Goal: Find specific page/section: Find specific page/section

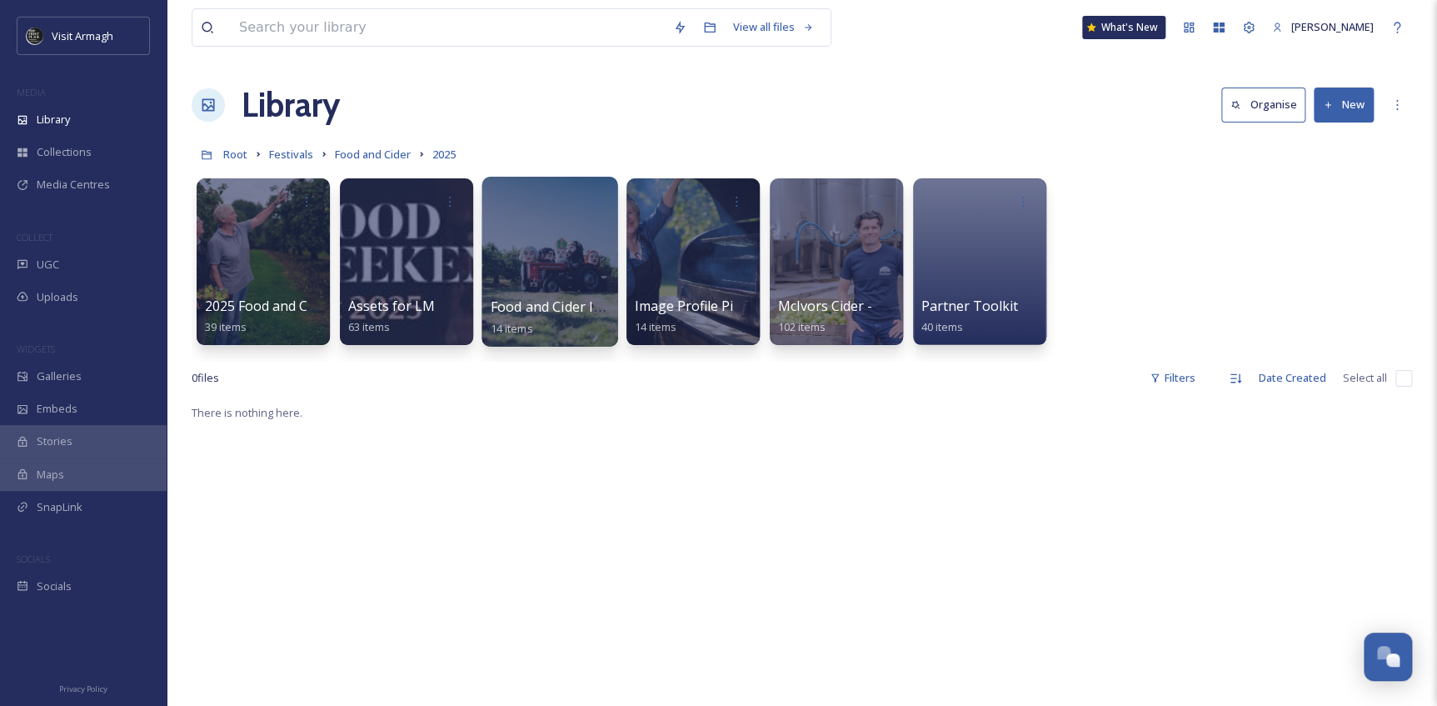
scroll to position [4628, 0]
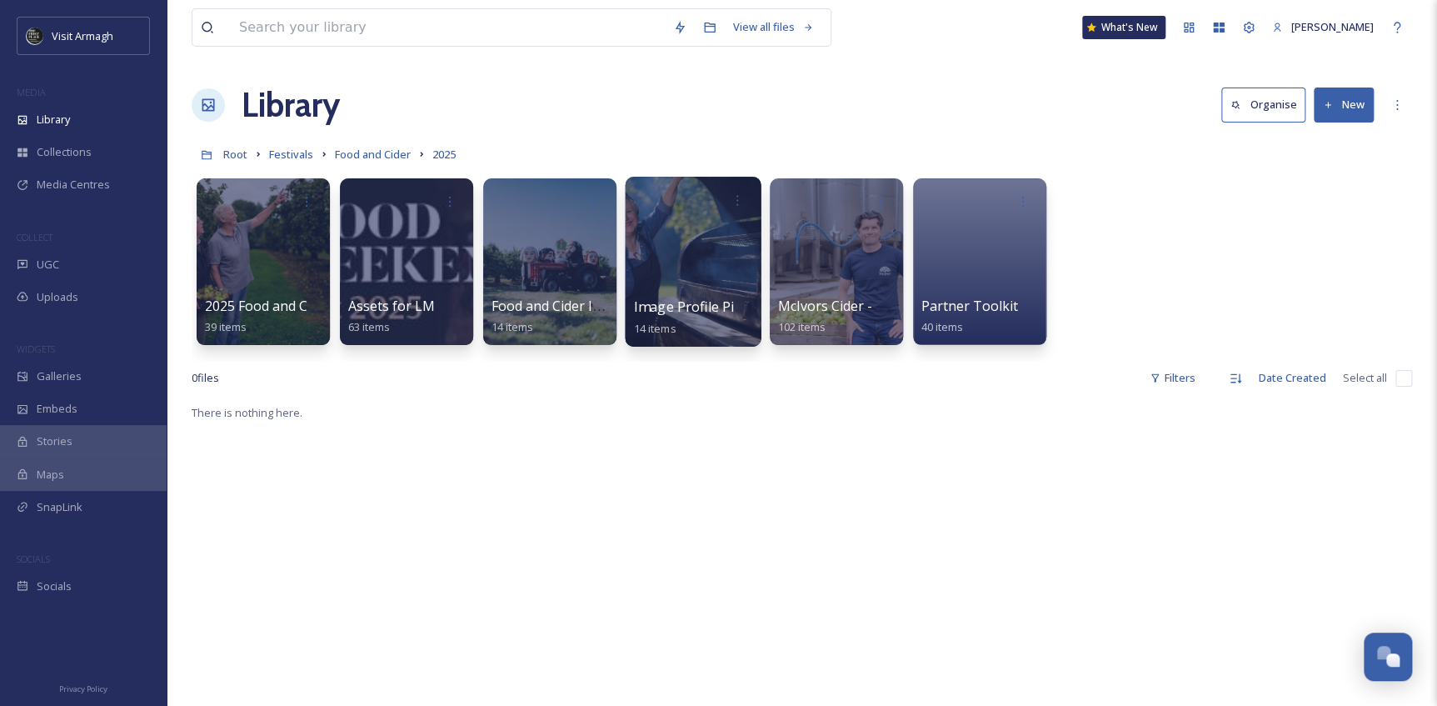
click at [666, 257] on div at bounding box center [693, 262] width 136 height 170
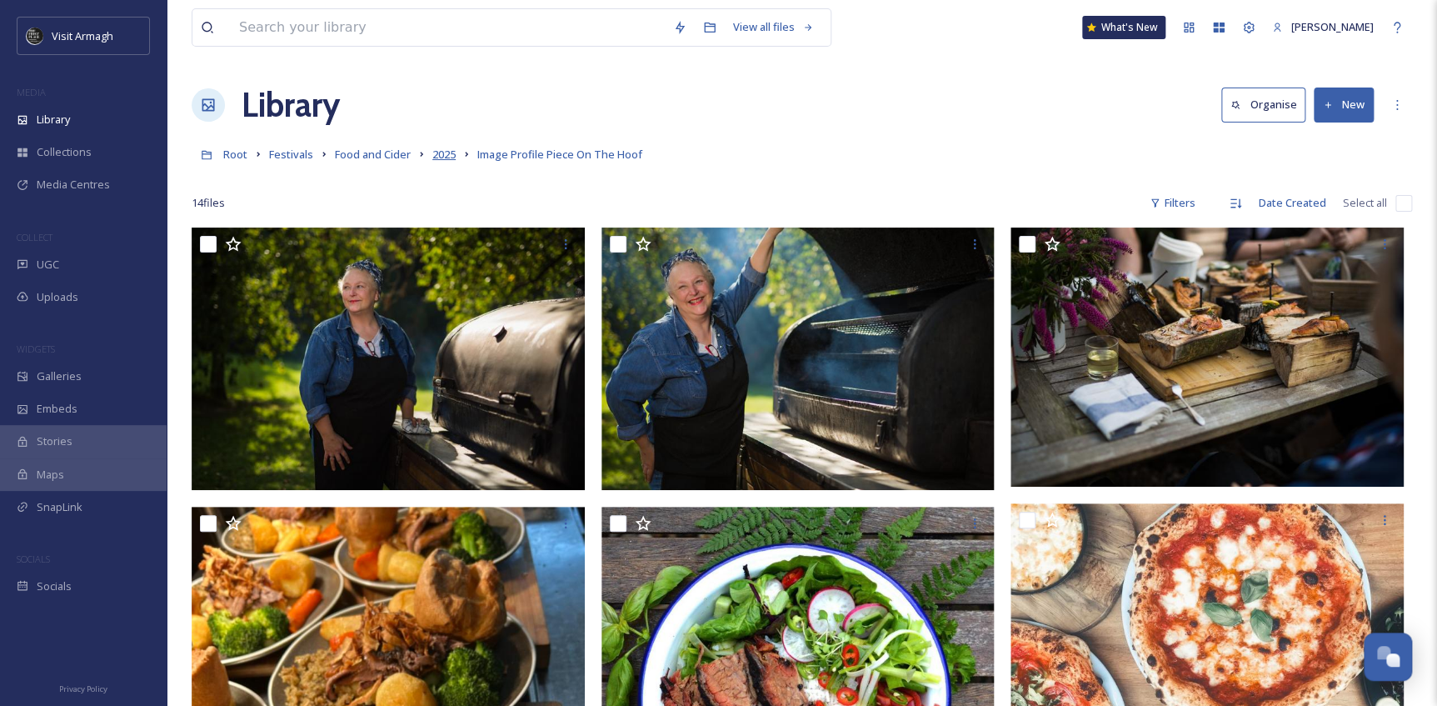
click at [437, 152] on span "2025" at bounding box center [443, 154] width 23 height 15
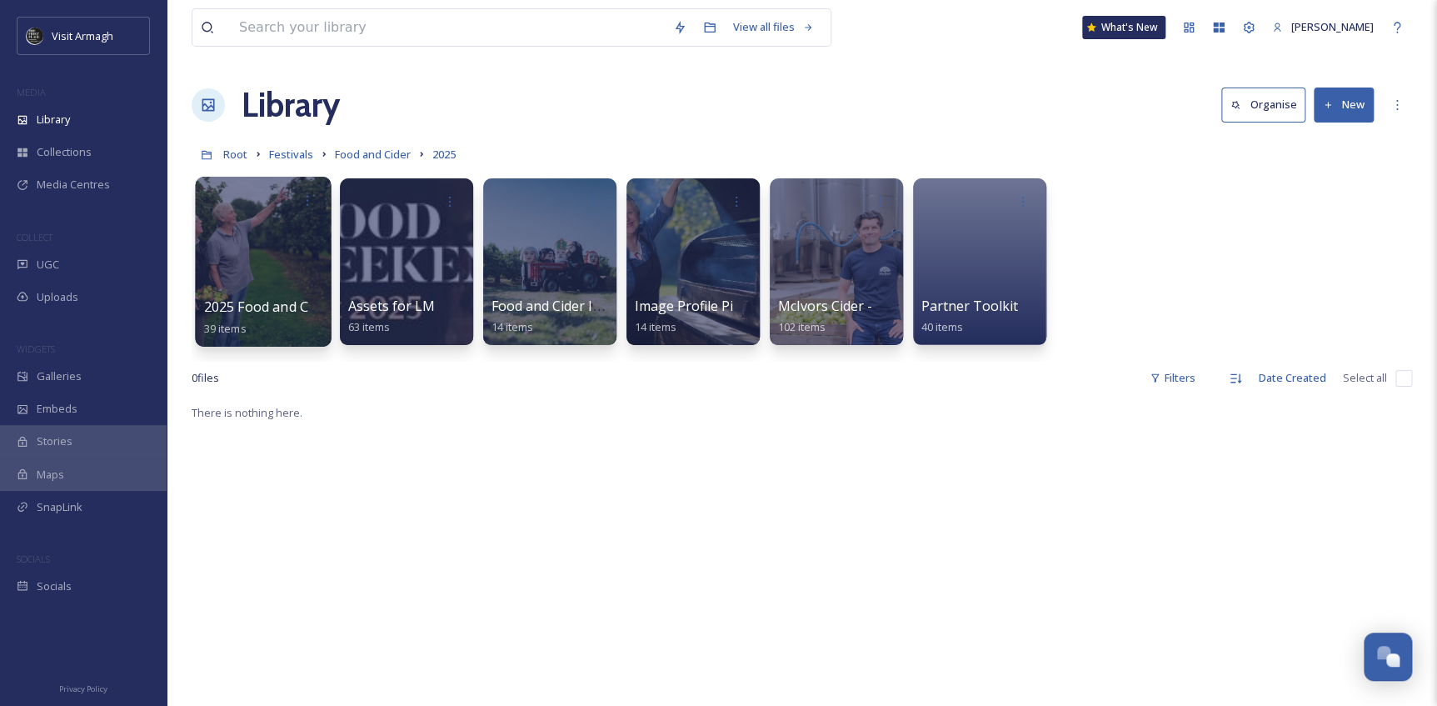
click at [267, 263] on div at bounding box center [263, 262] width 136 height 170
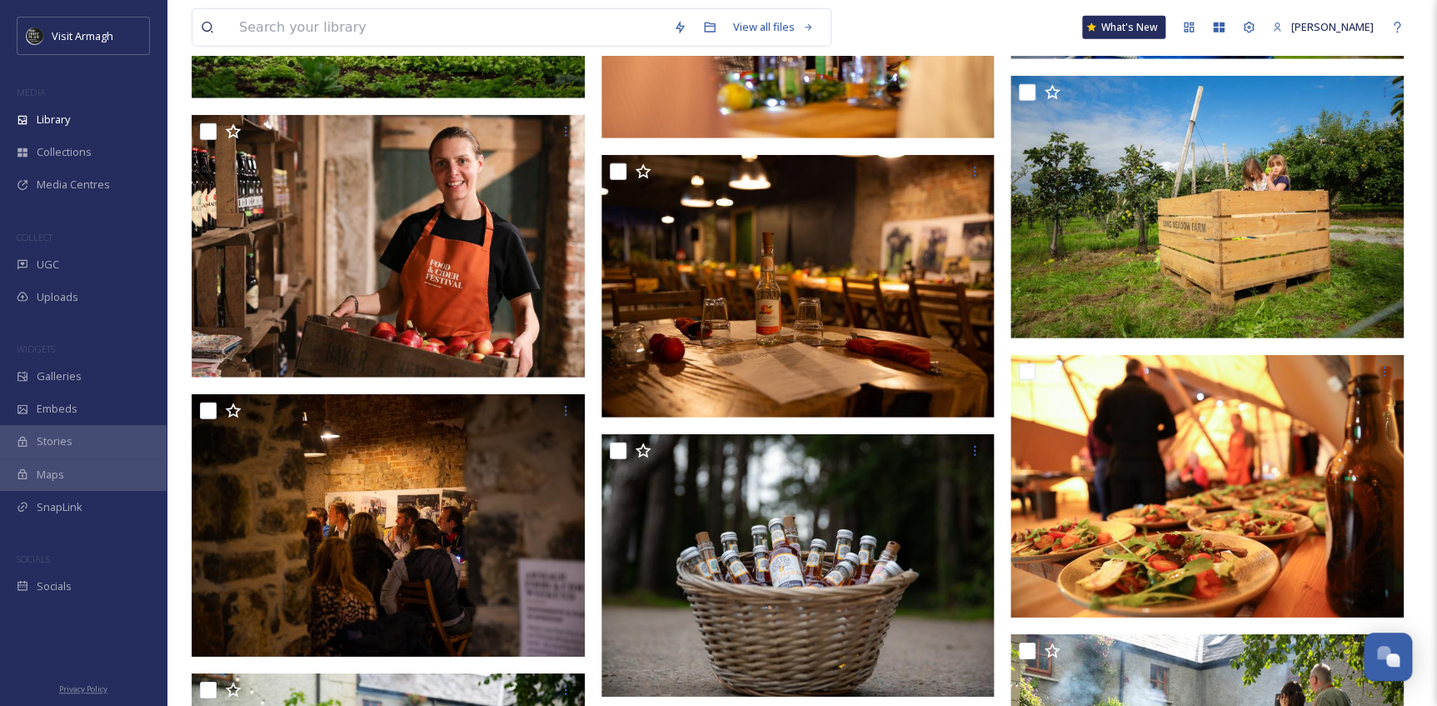
scroll to position [2148, 0]
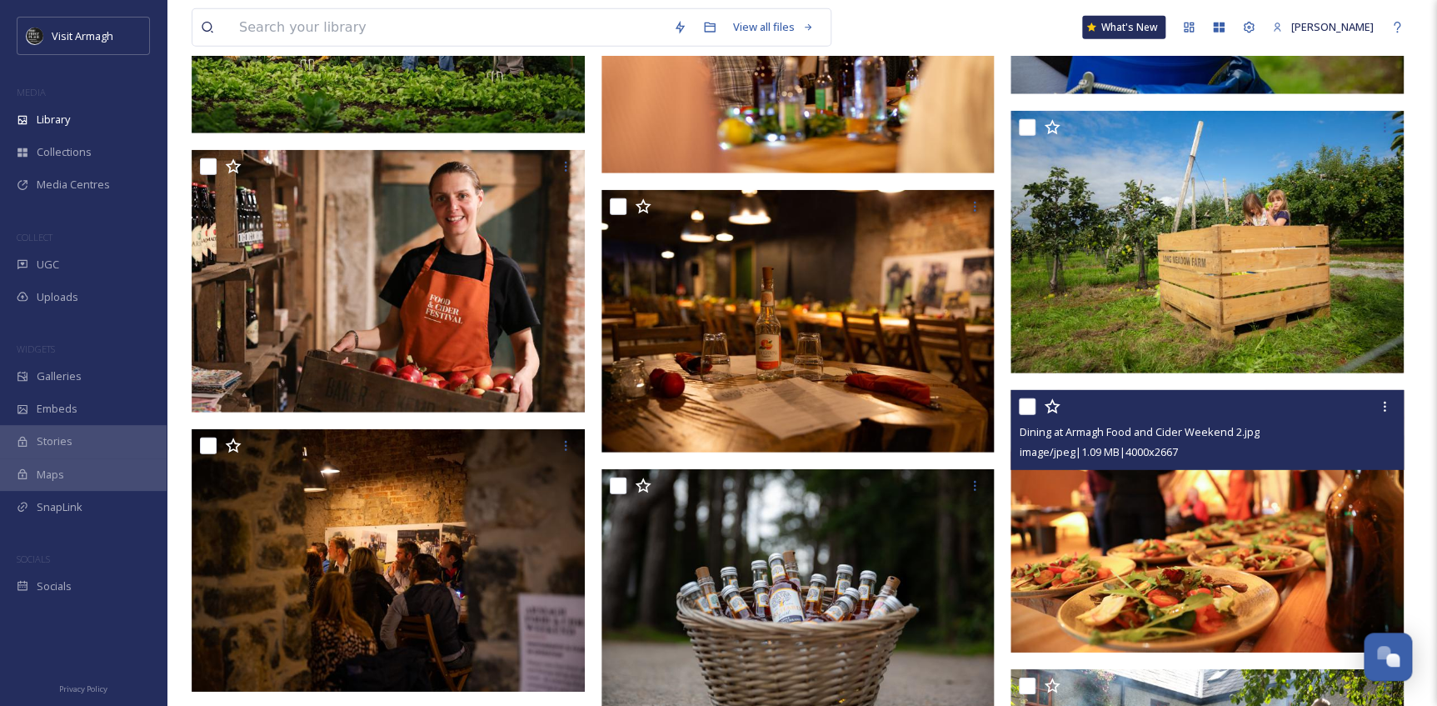
click at [1033, 406] on input "checkbox" at bounding box center [1027, 406] width 17 height 17
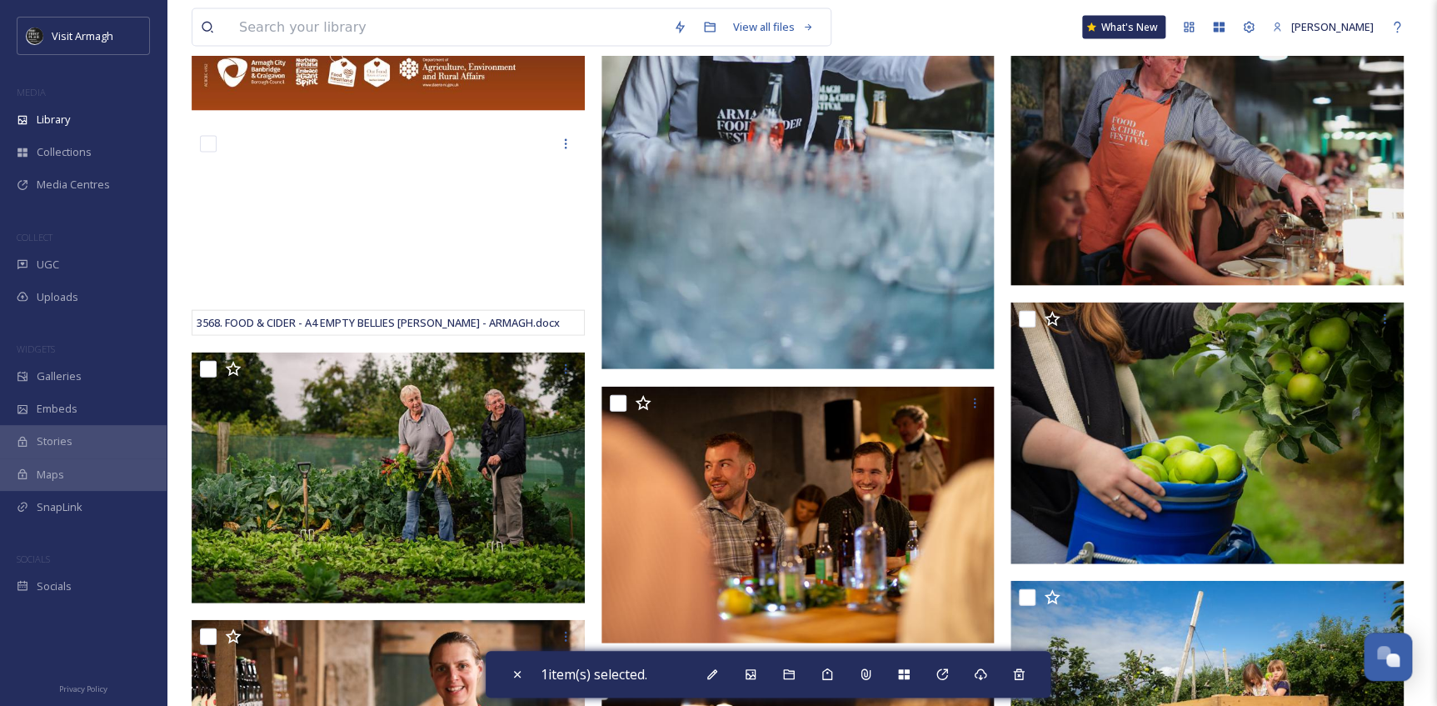
scroll to position [1618, 0]
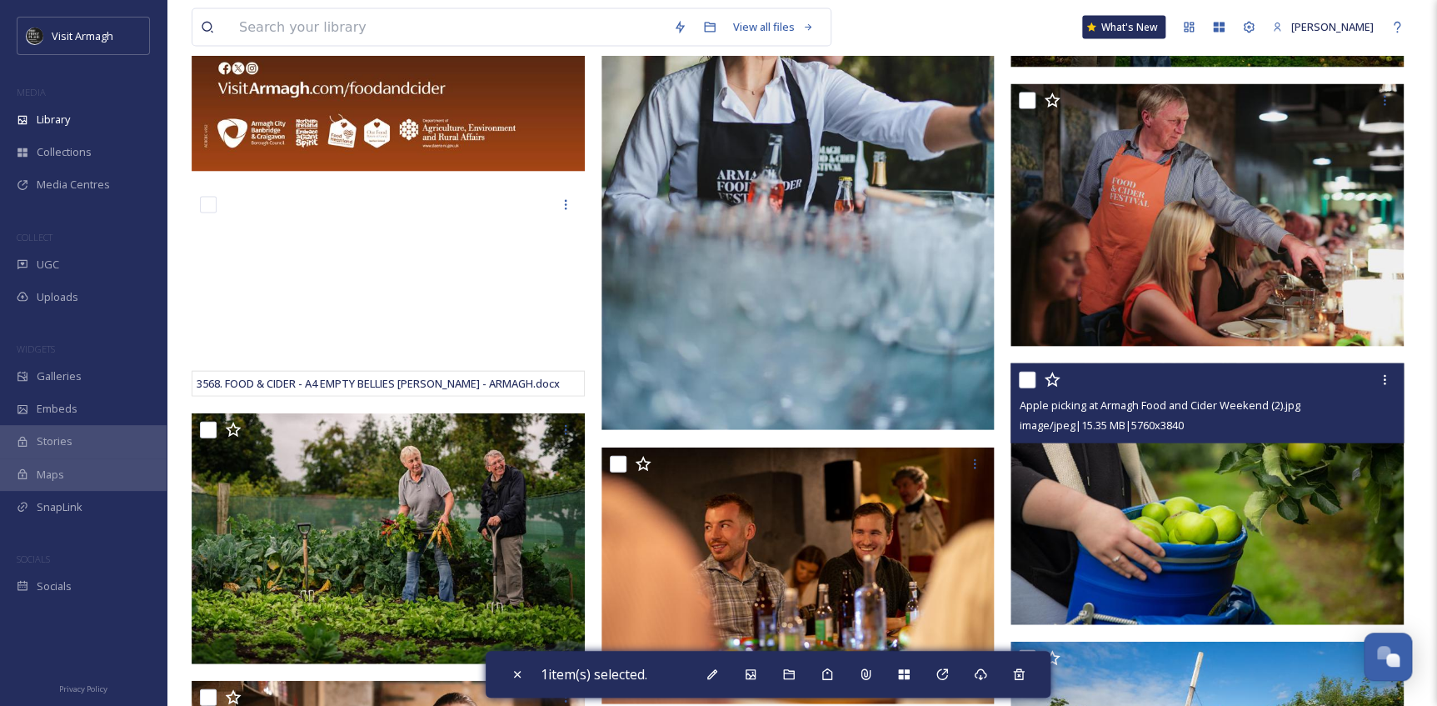
click at [1140, 459] on img at bounding box center [1206, 494] width 393 height 262
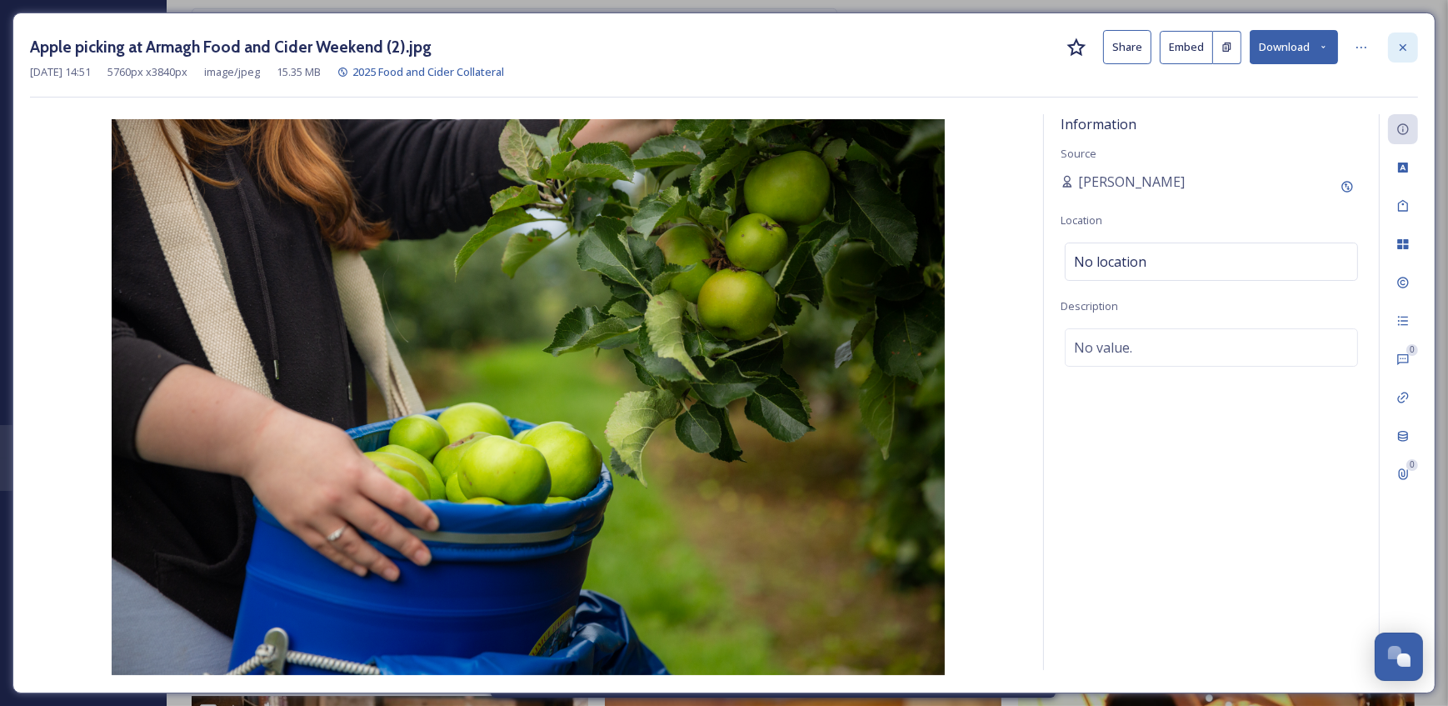
click at [1397, 39] on div at bounding box center [1403, 47] width 30 height 30
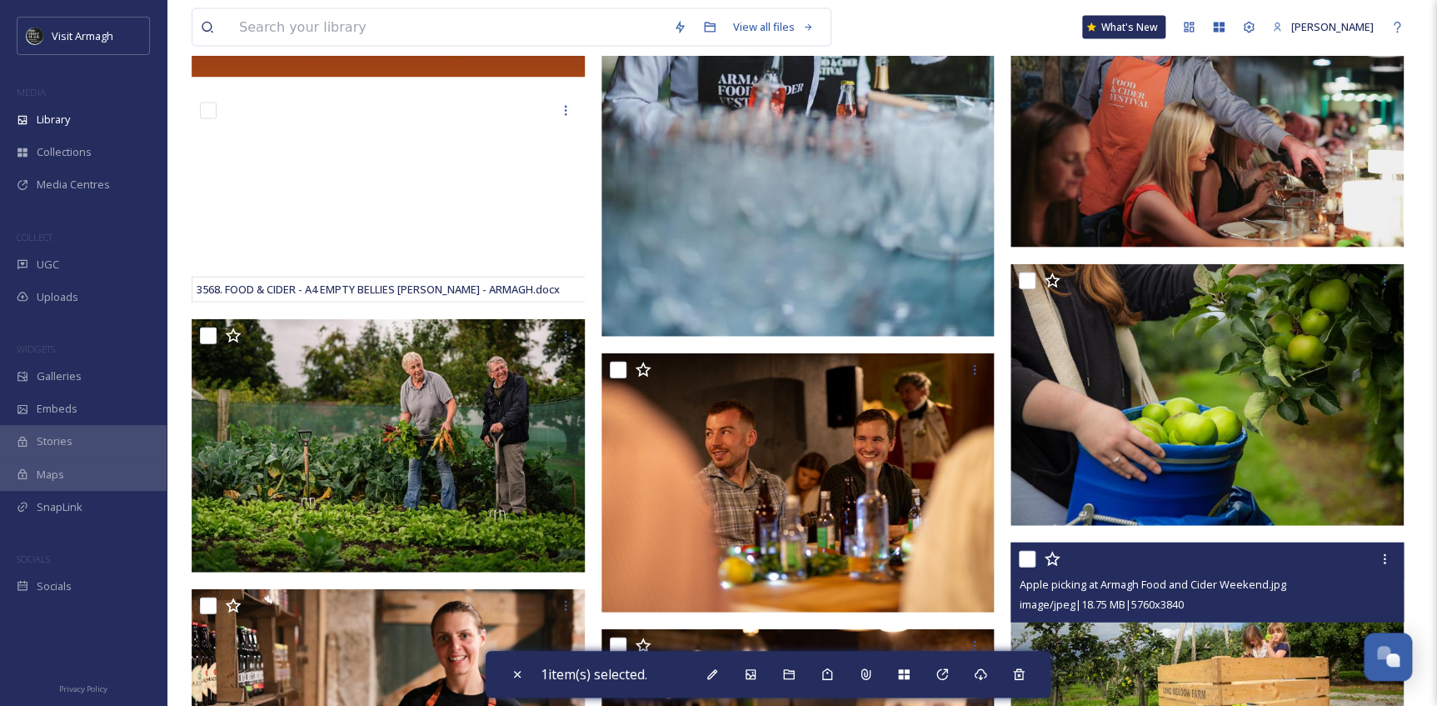
scroll to position [2072, 0]
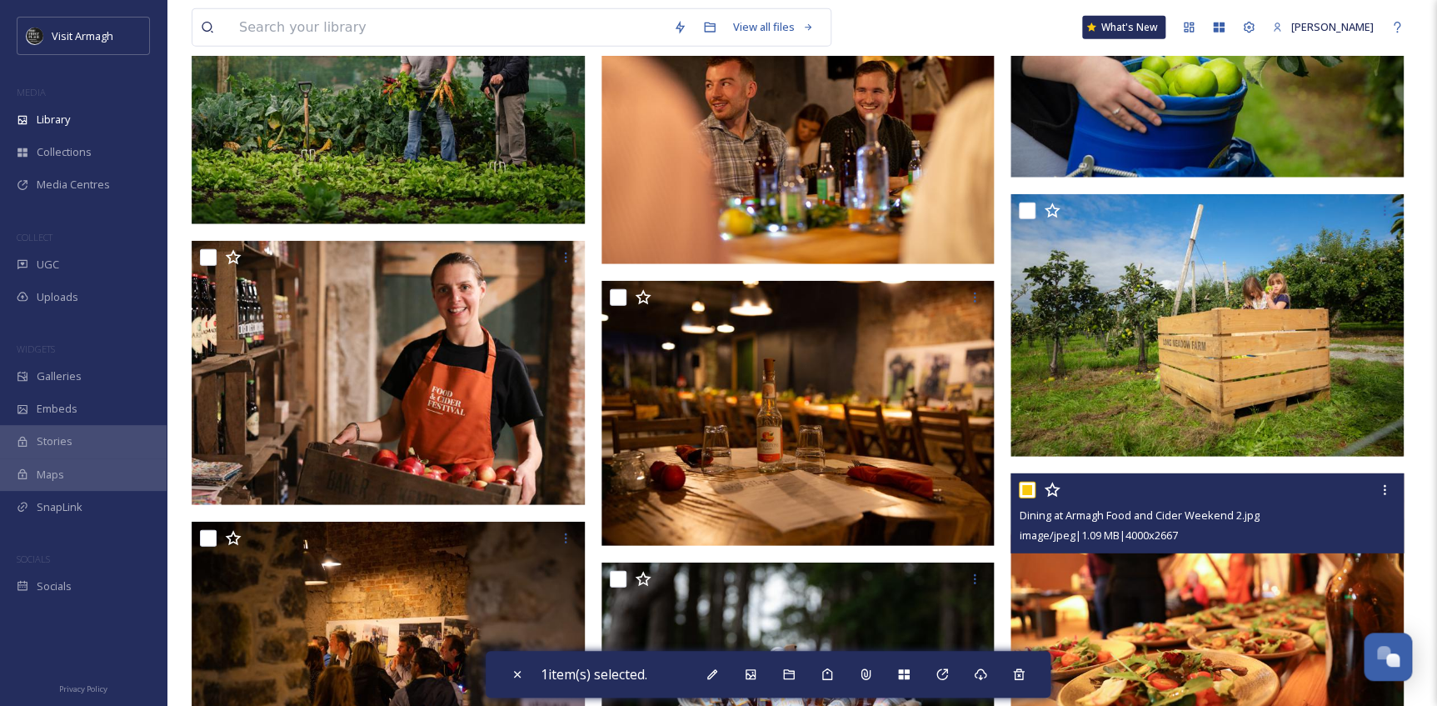
click at [1027, 486] on input "checkbox" at bounding box center [1027, 489] width 17 height 17
checkbox input "false"
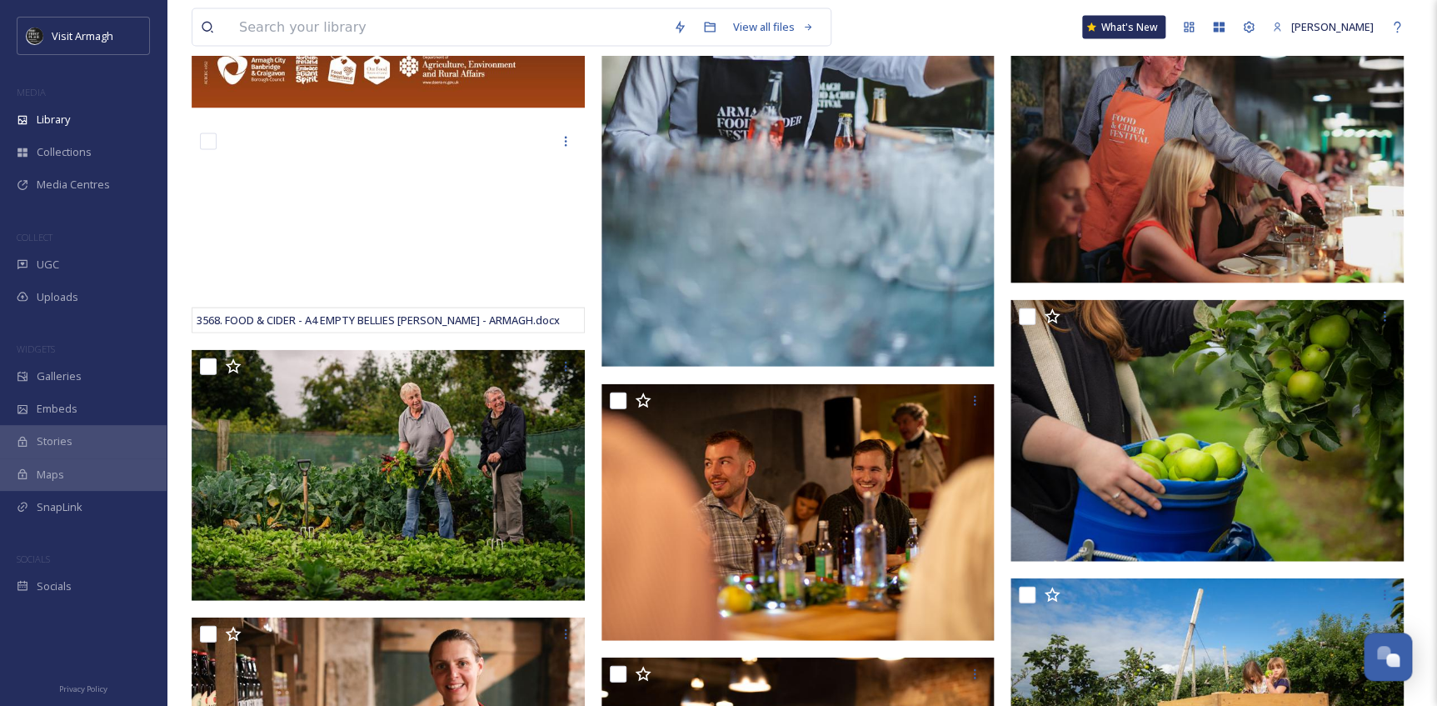
scroll to position [1618, 0]
